Goal: Task Accomplishment & Management: Manage account settings

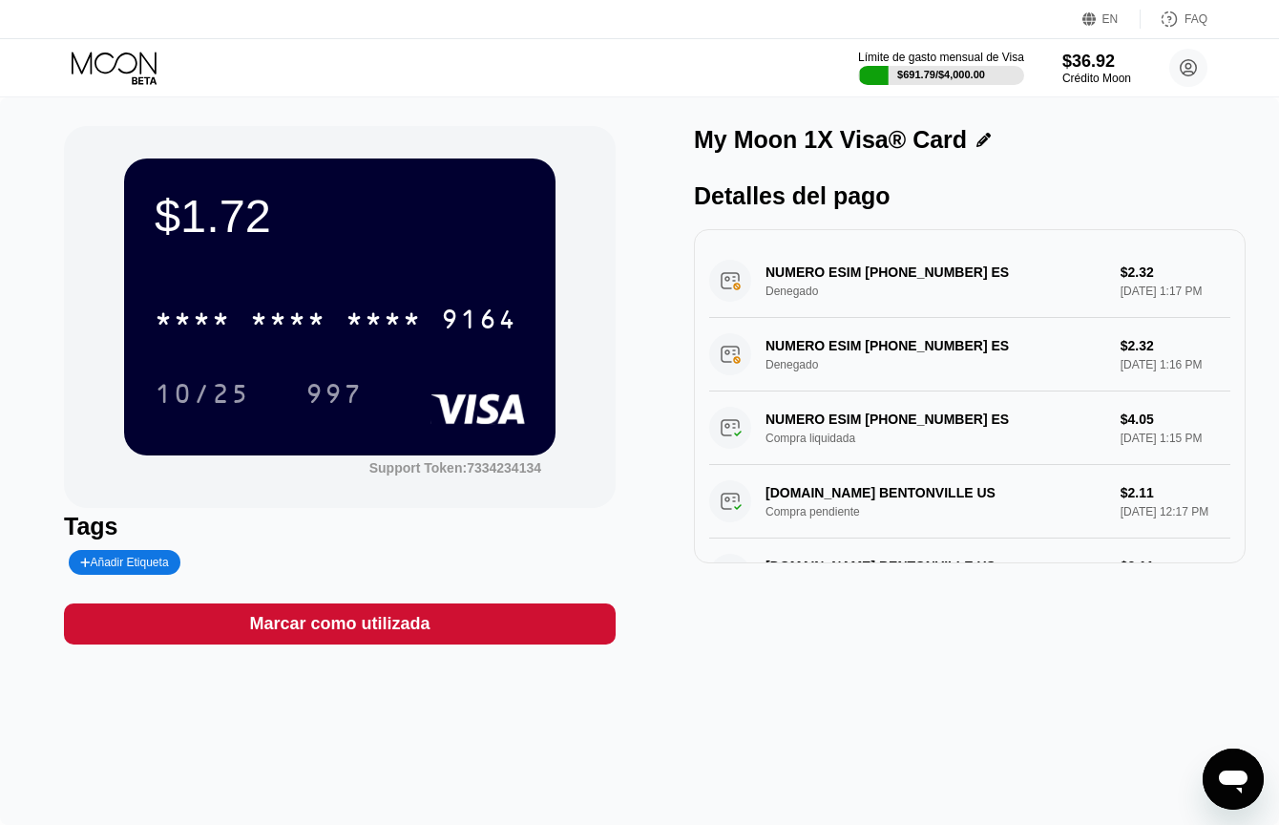
click at [116, 66] on icon at bounding box center [116, 68] width 89 height 33
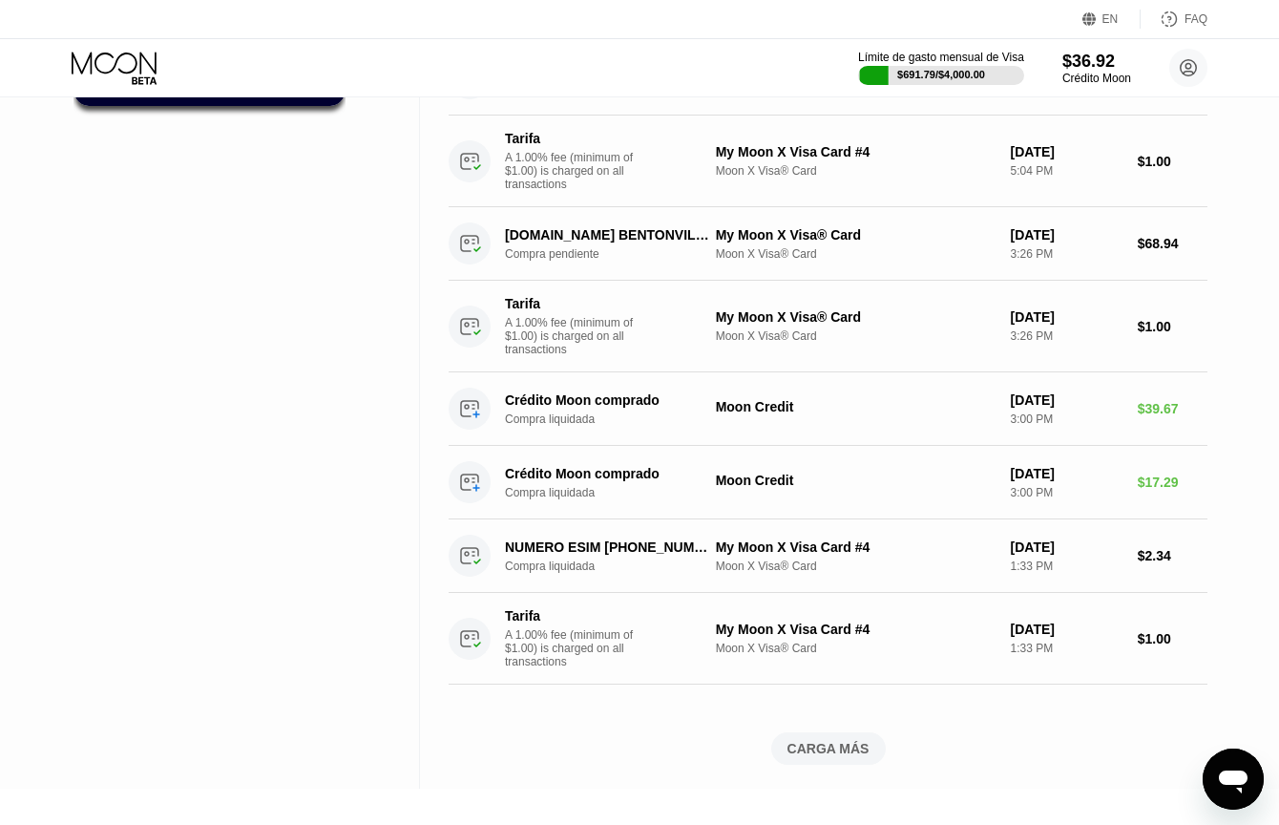
scroll to position [1146, 0]
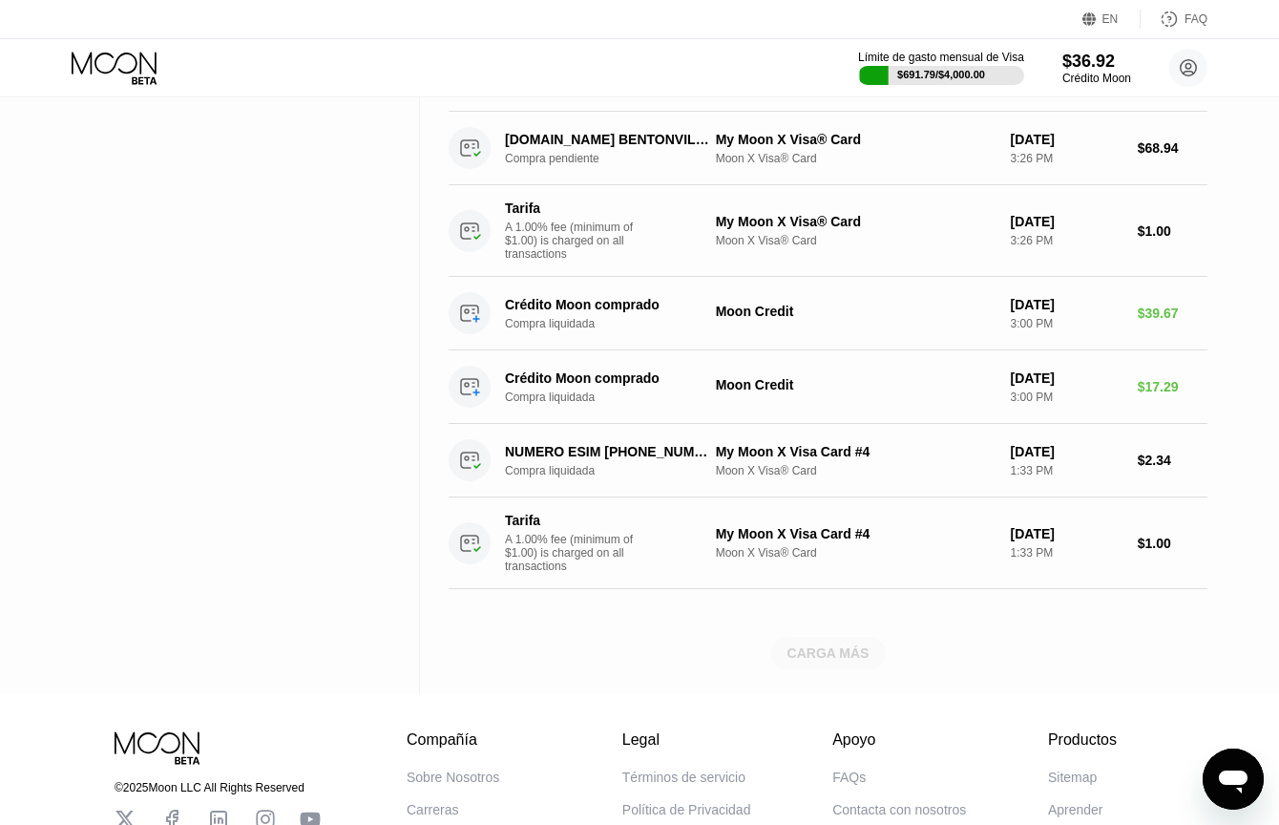
click at [790, 662] on div "CARGA MÁS" at bounding box center [829, 652] width 82 height 17
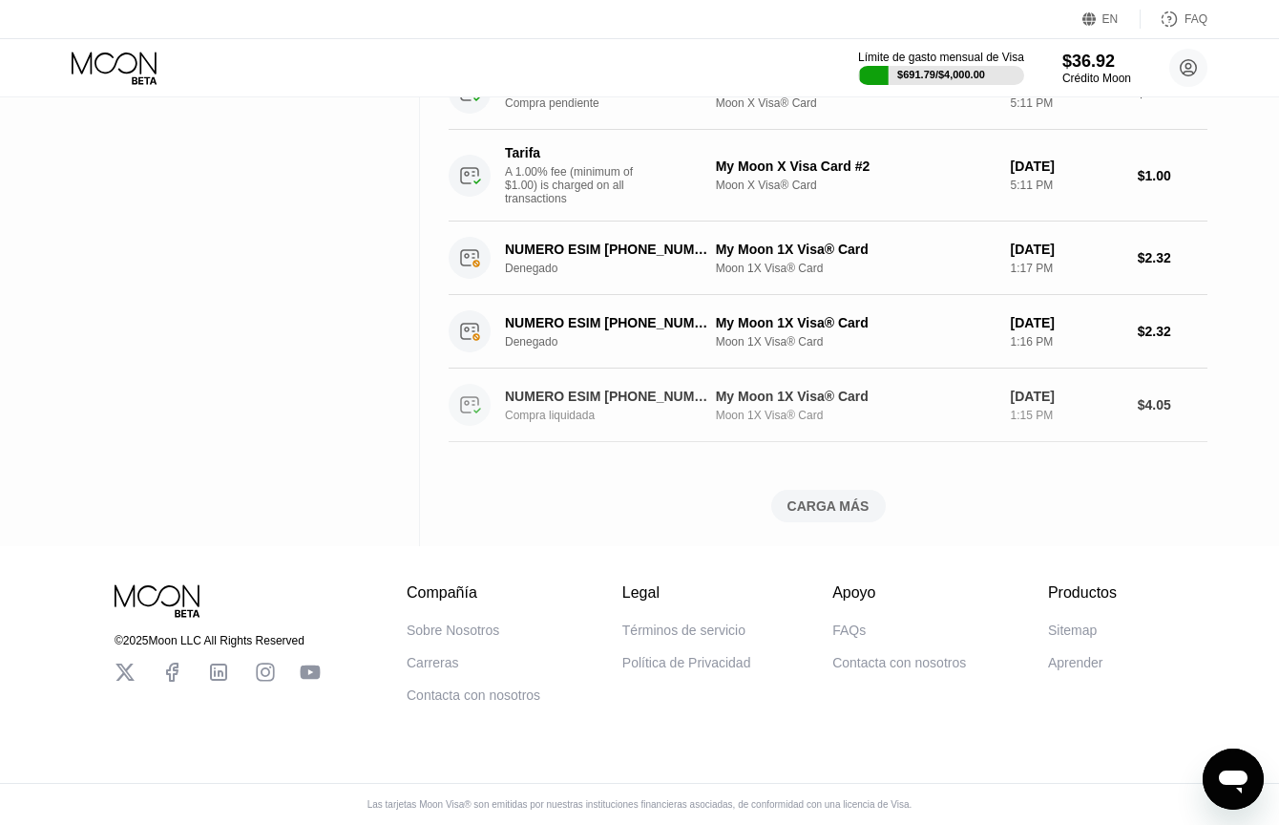
scroll to position [2299, 0]
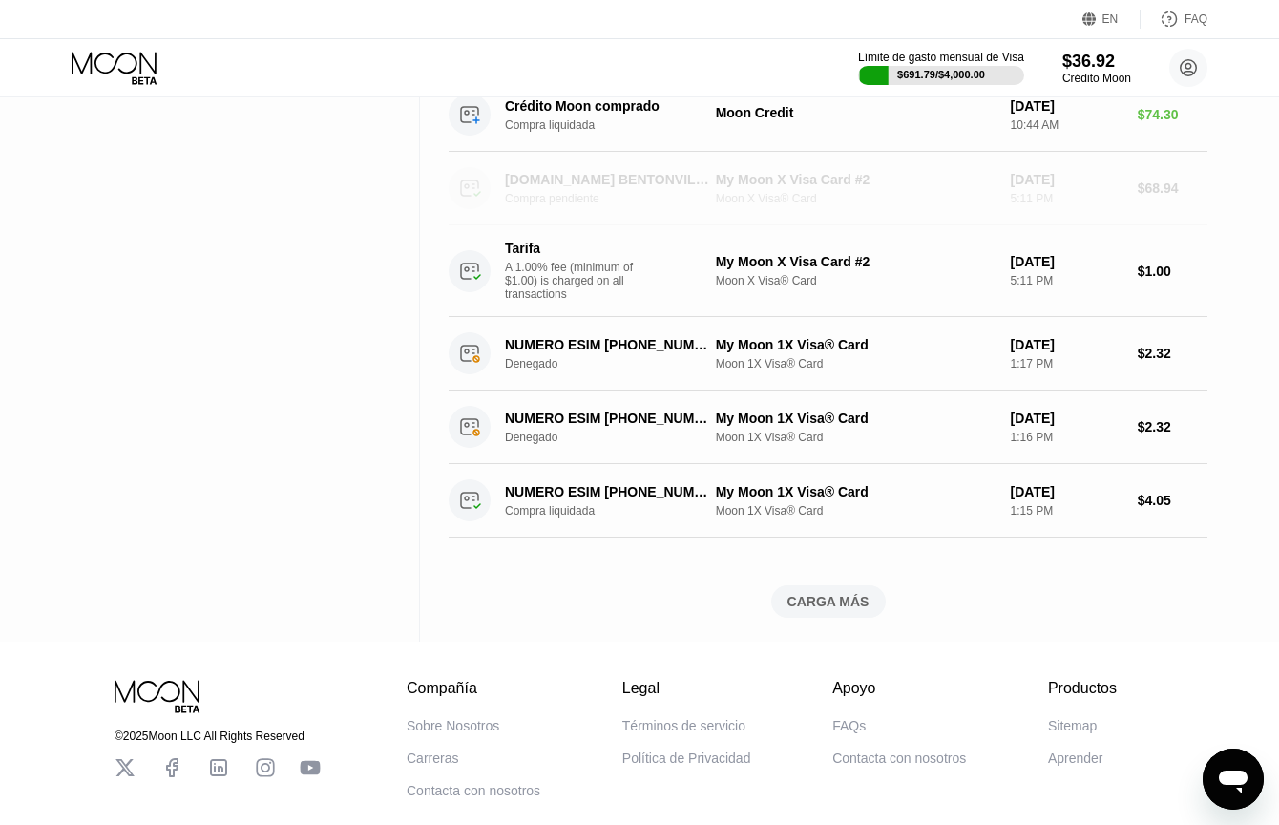
drag, startPoint x: 1174, startPoint y: 283, endPoint x: 1029, endPoint y: 273, distance: 145.4
click at [1029, 225] on div "WALMART.COM BENTONVILLE US Compra pendiente My Moon X Visa Card #2 Moon X Visa®…" at bounding box center [828, 189] width 759 height 74
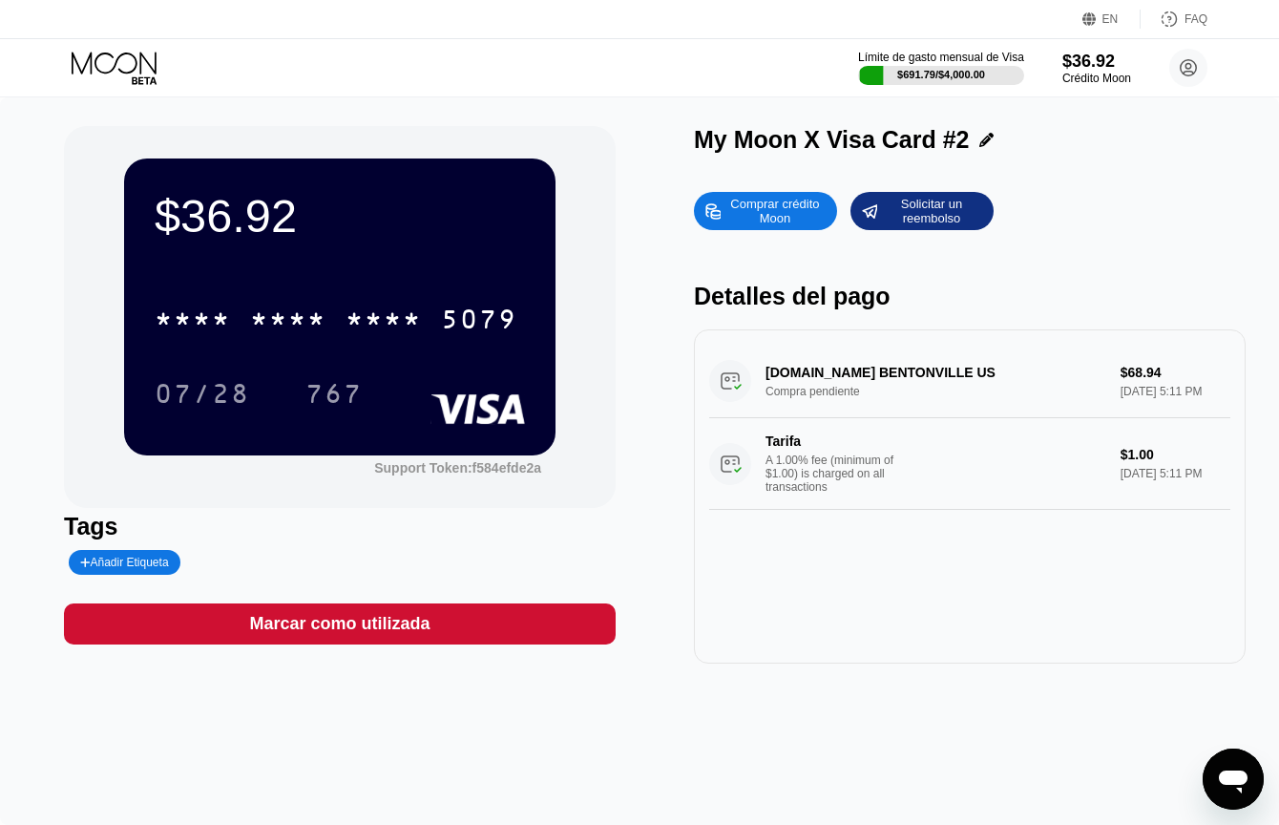
click at [99, 58] on icon at bounding box center [116, 68] width 89 height 33
